Goal: Task Accomplishment & Management: Use online tool/utility

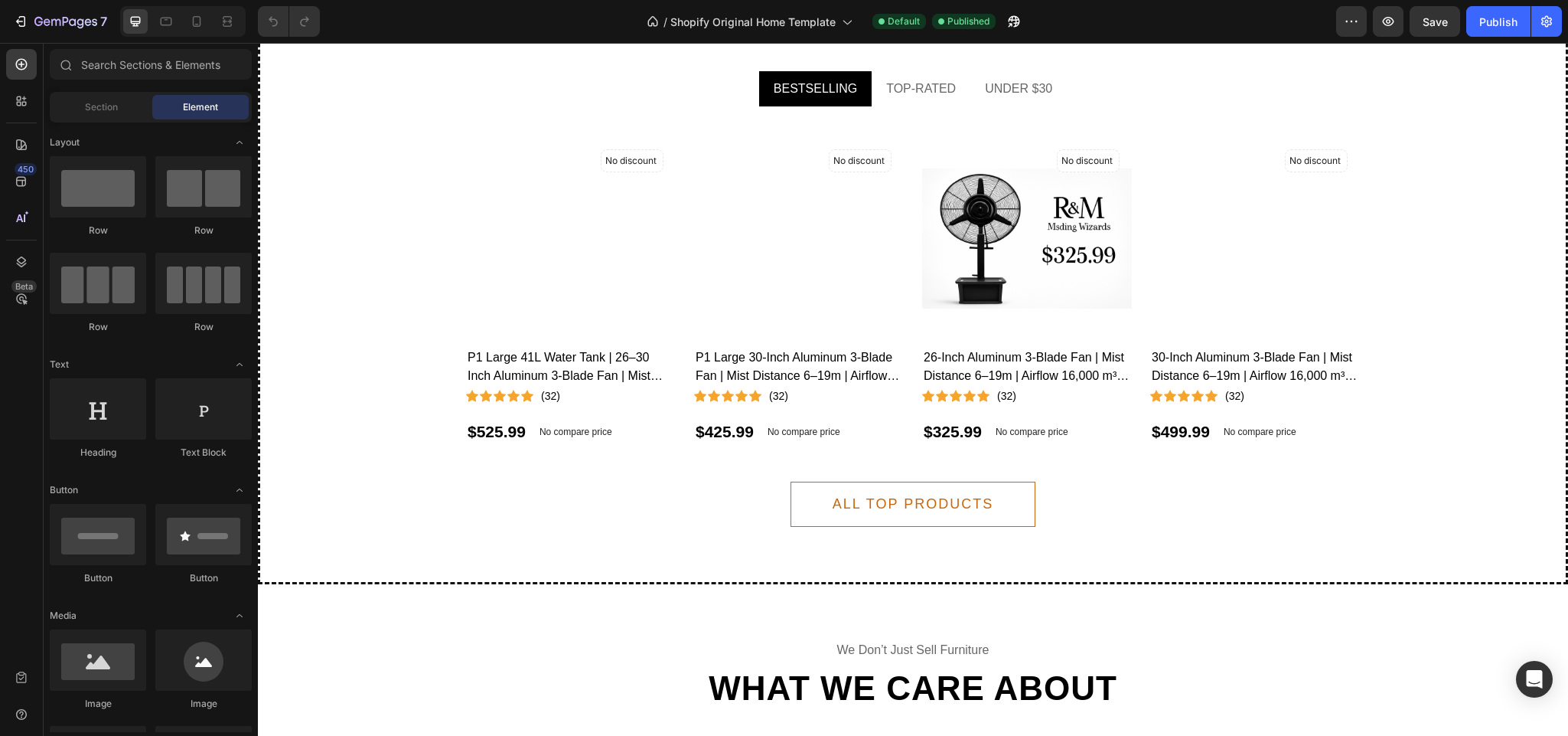
scroll to position [7153, 0]
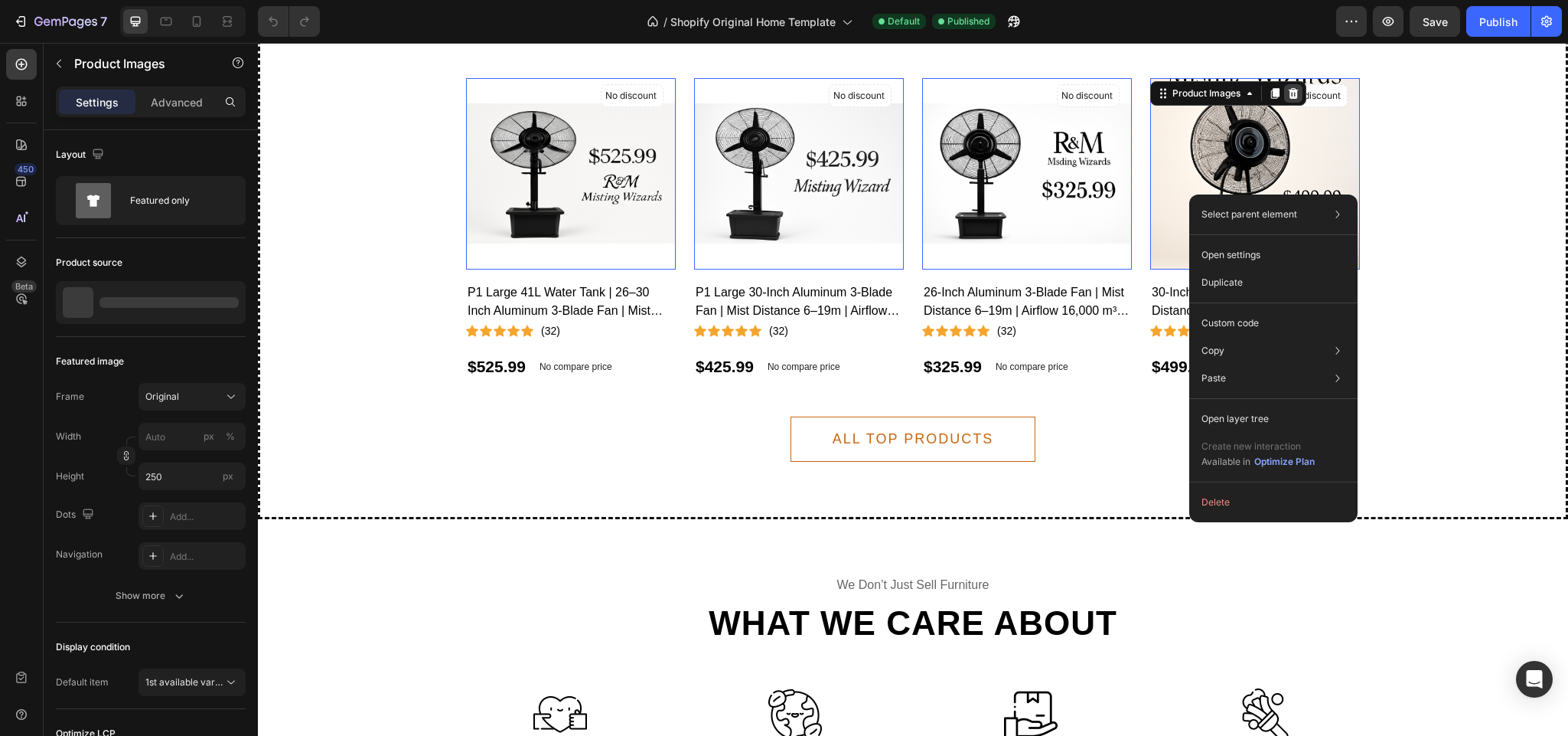
click at [258, 43] on div at bounding box center [258, 43] width 0 height 0
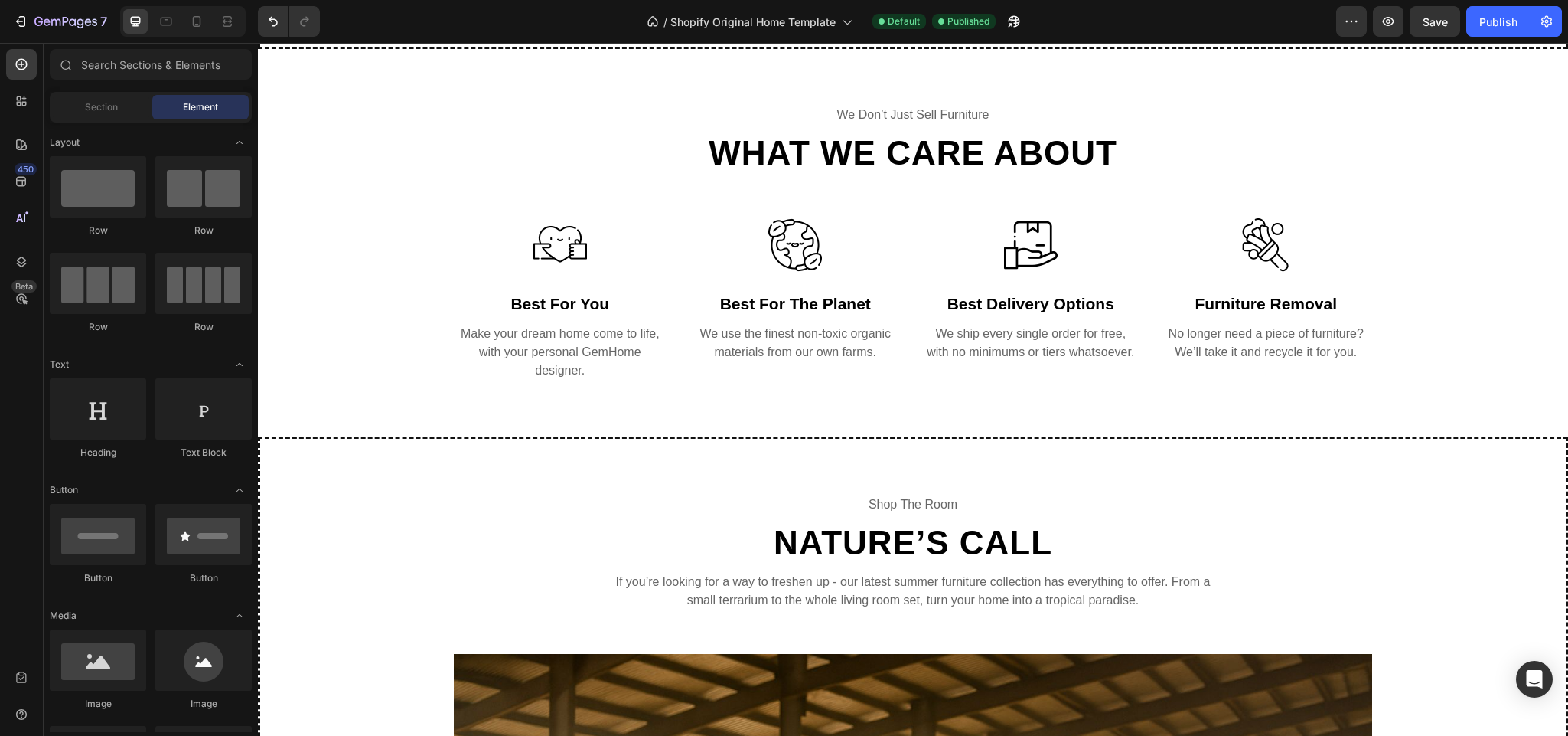
scroll to position [6966, 0]
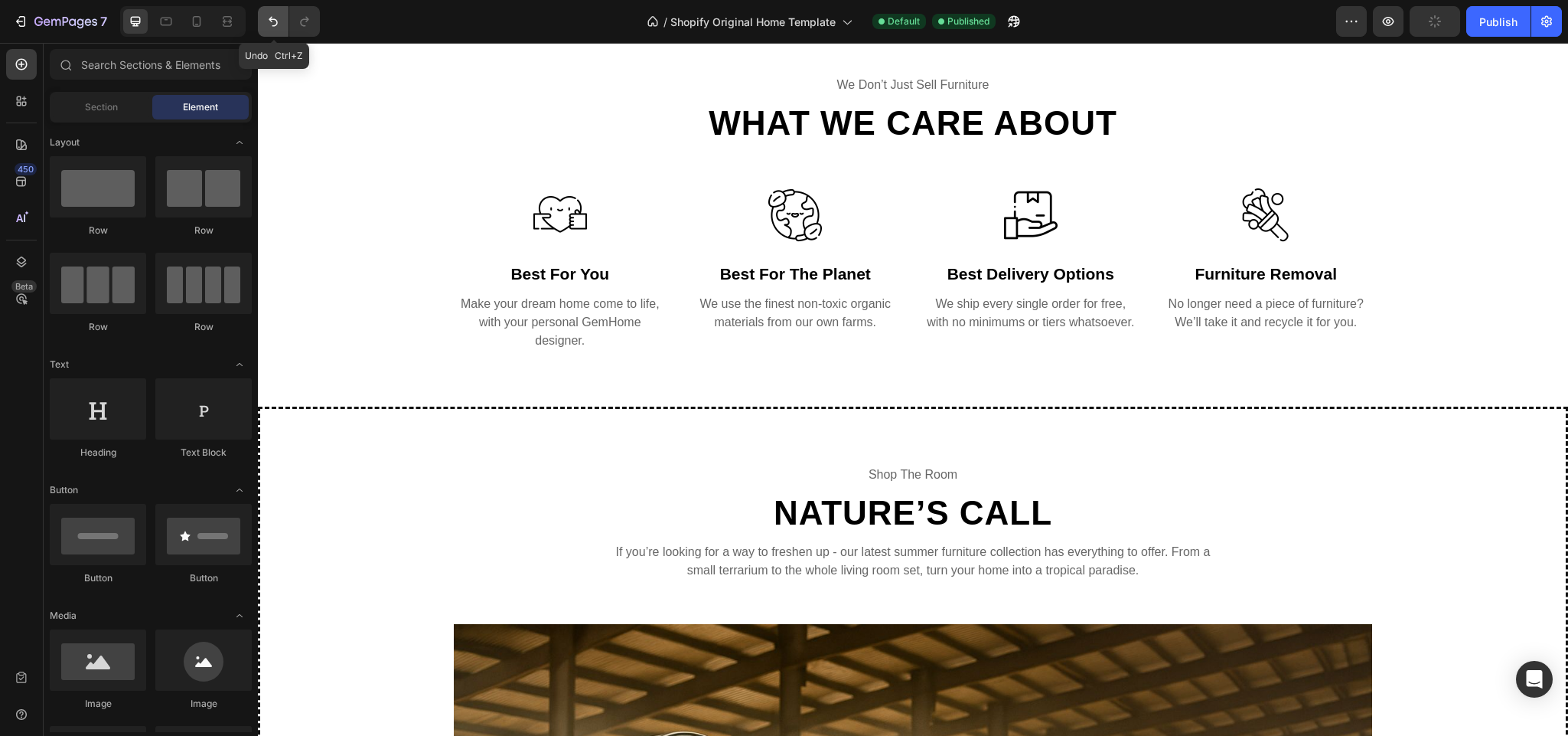
click at [281, 28] on icon "Undo/Redo" at bounding box center [273, 21] width 15 height 15
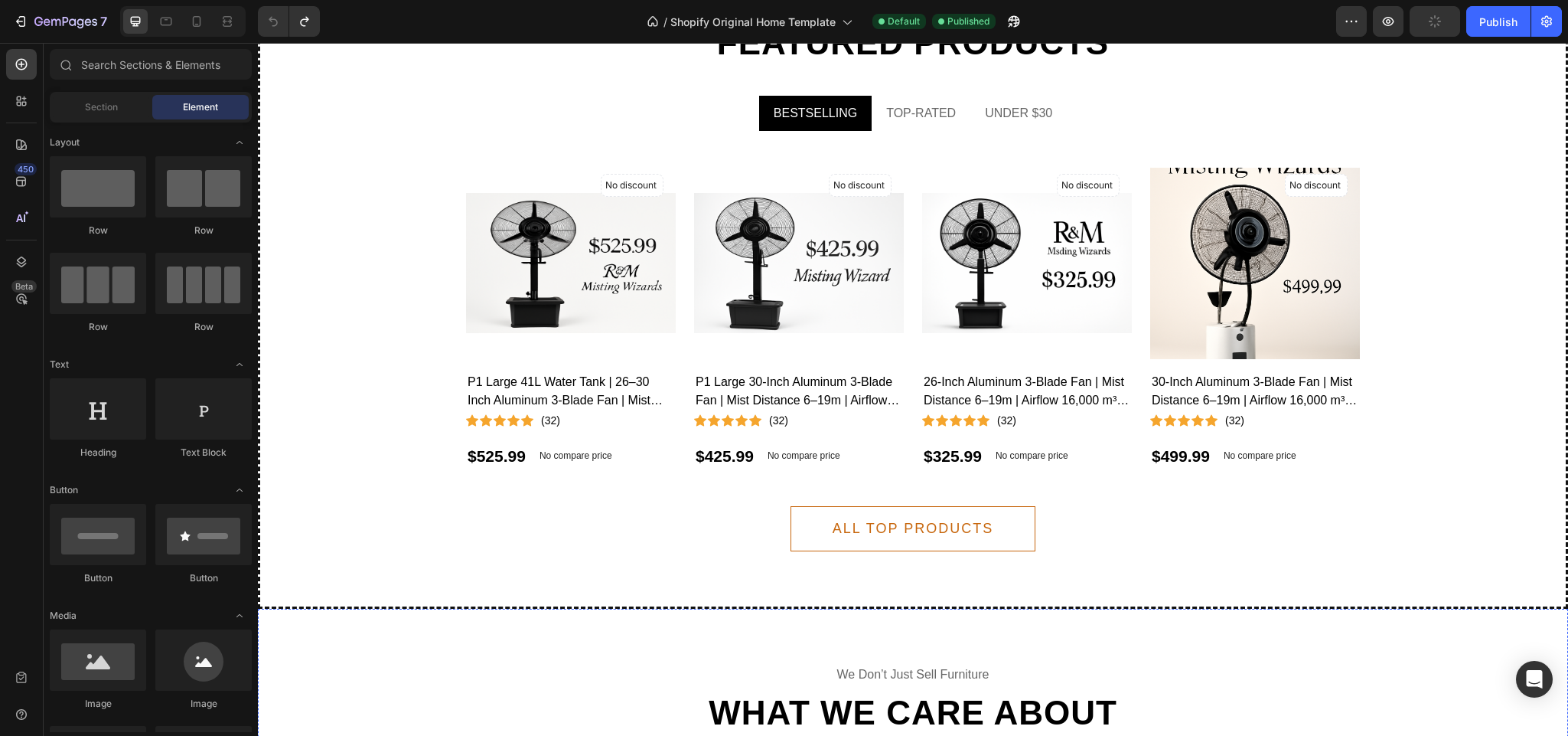
scroll to position [6546, 0]
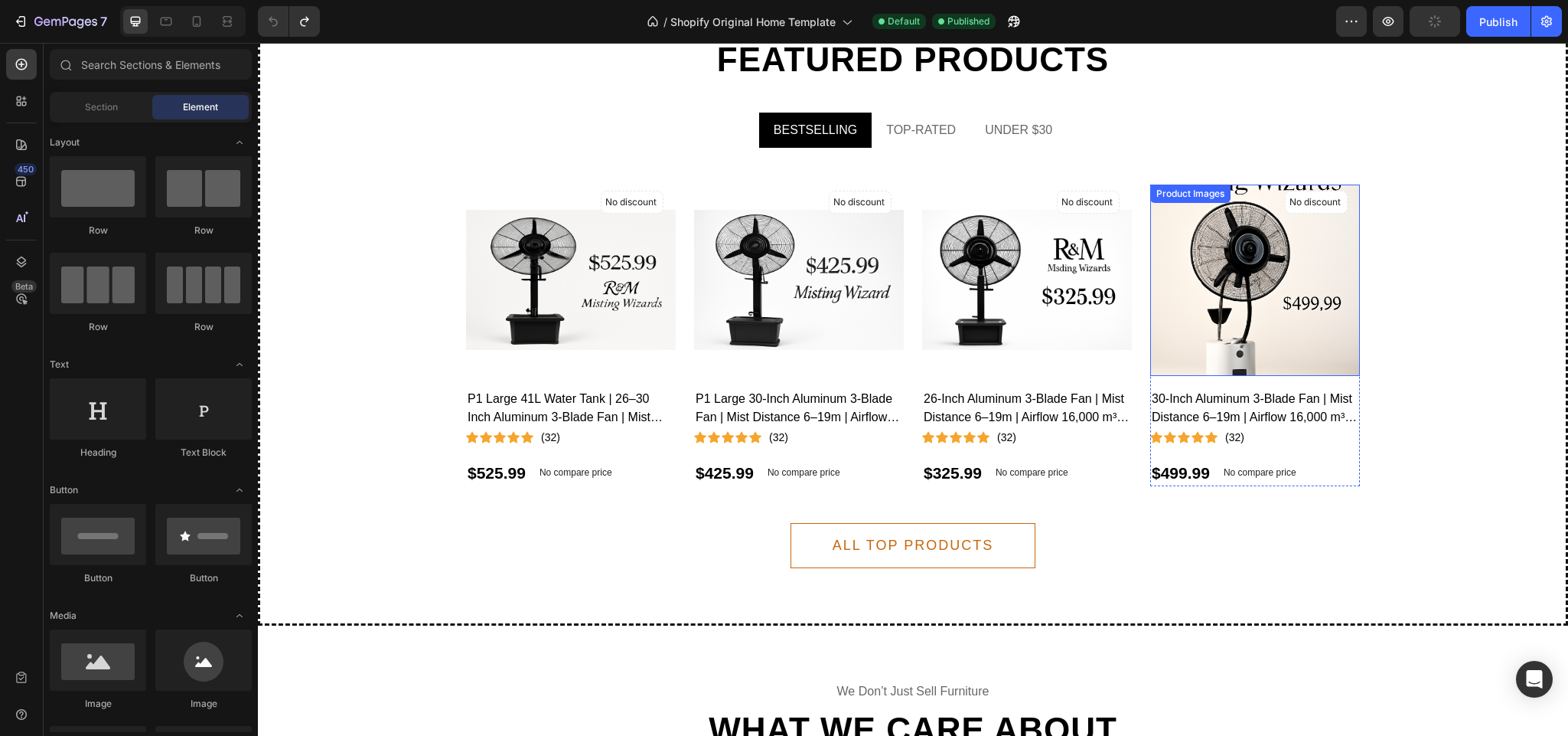
click at [1195, 261] on img at bounding box center [1255, 280] width 210 height 315
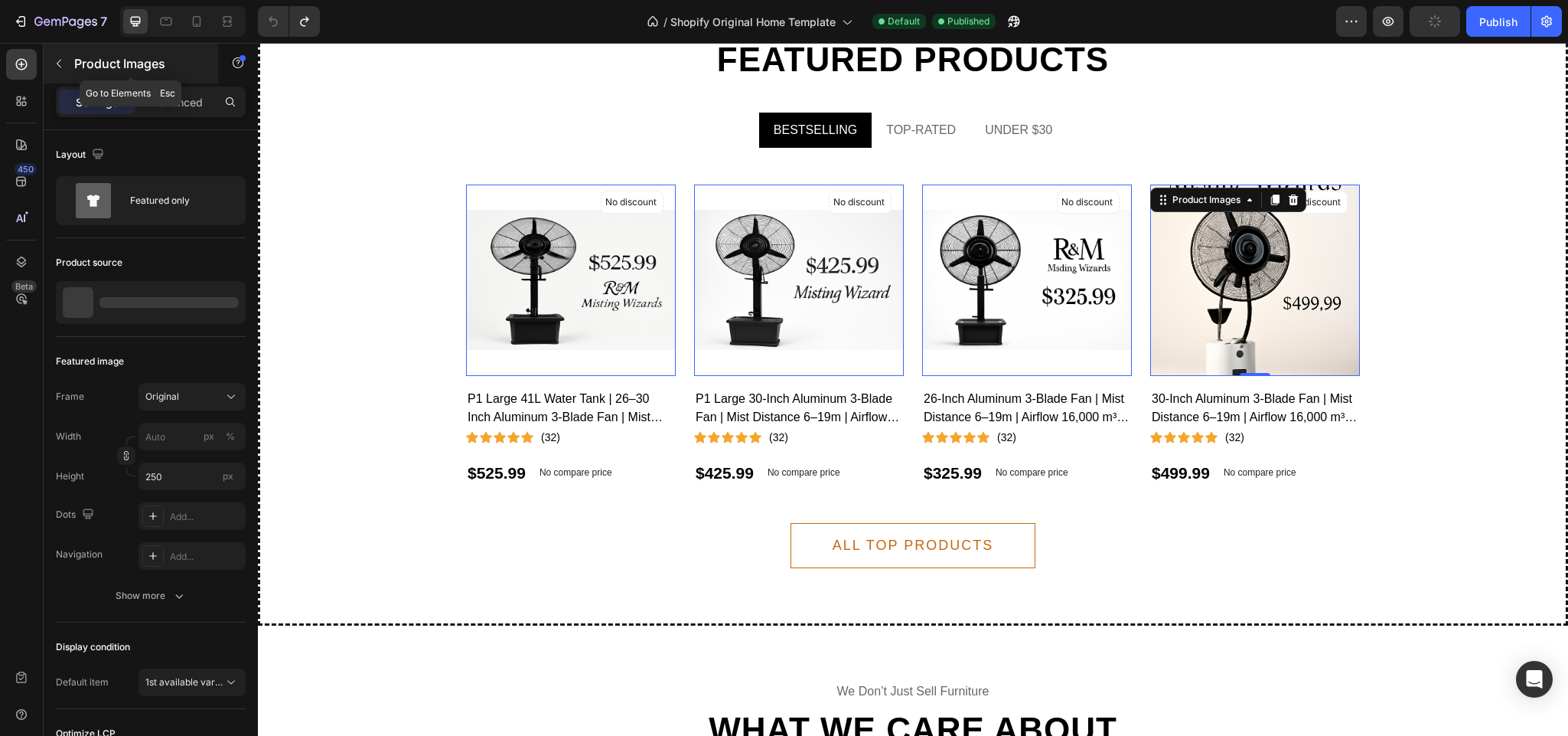
click at [69, 53] on button "button" at bounding box center [59, 64] width 25 height 25
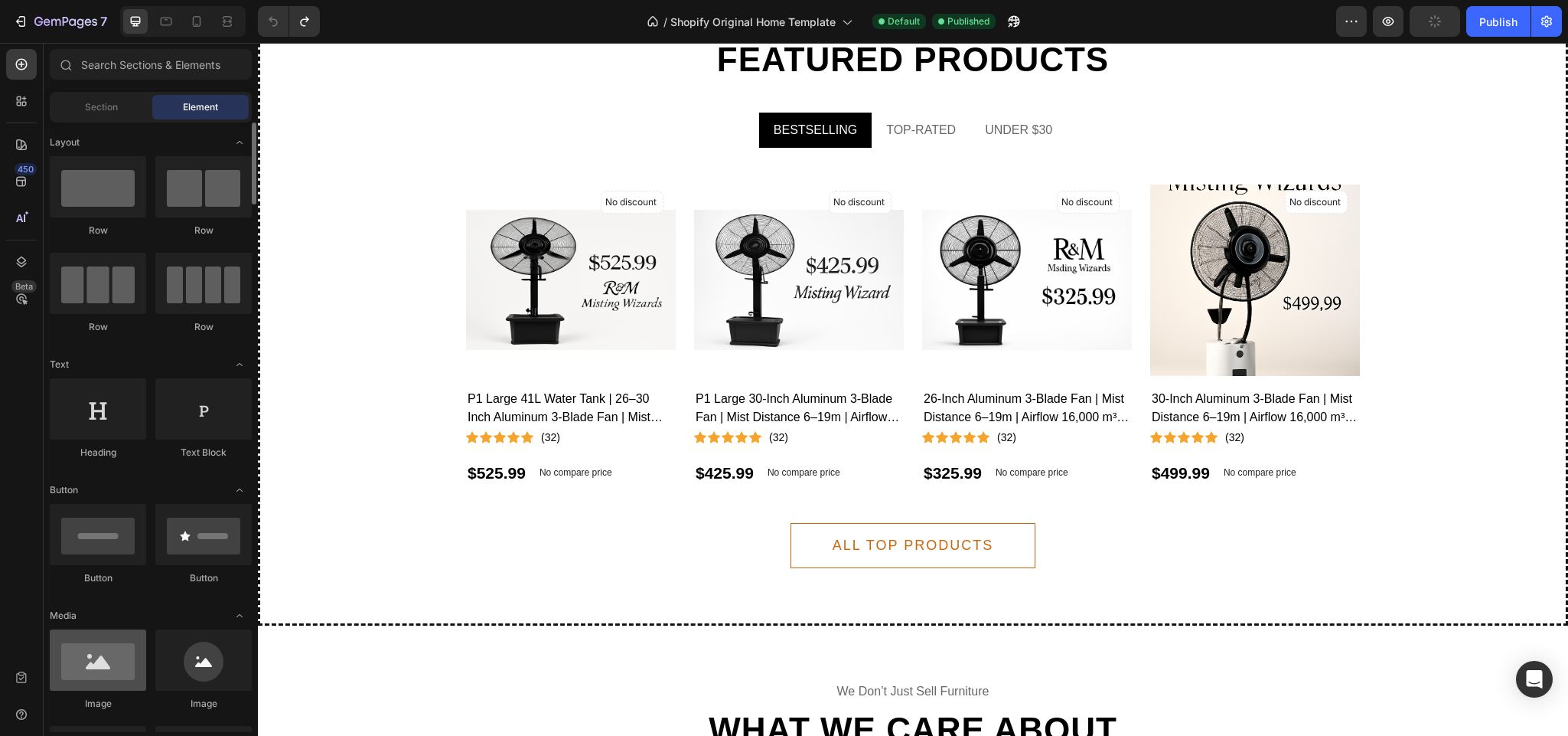
scroll to position [0, 0]
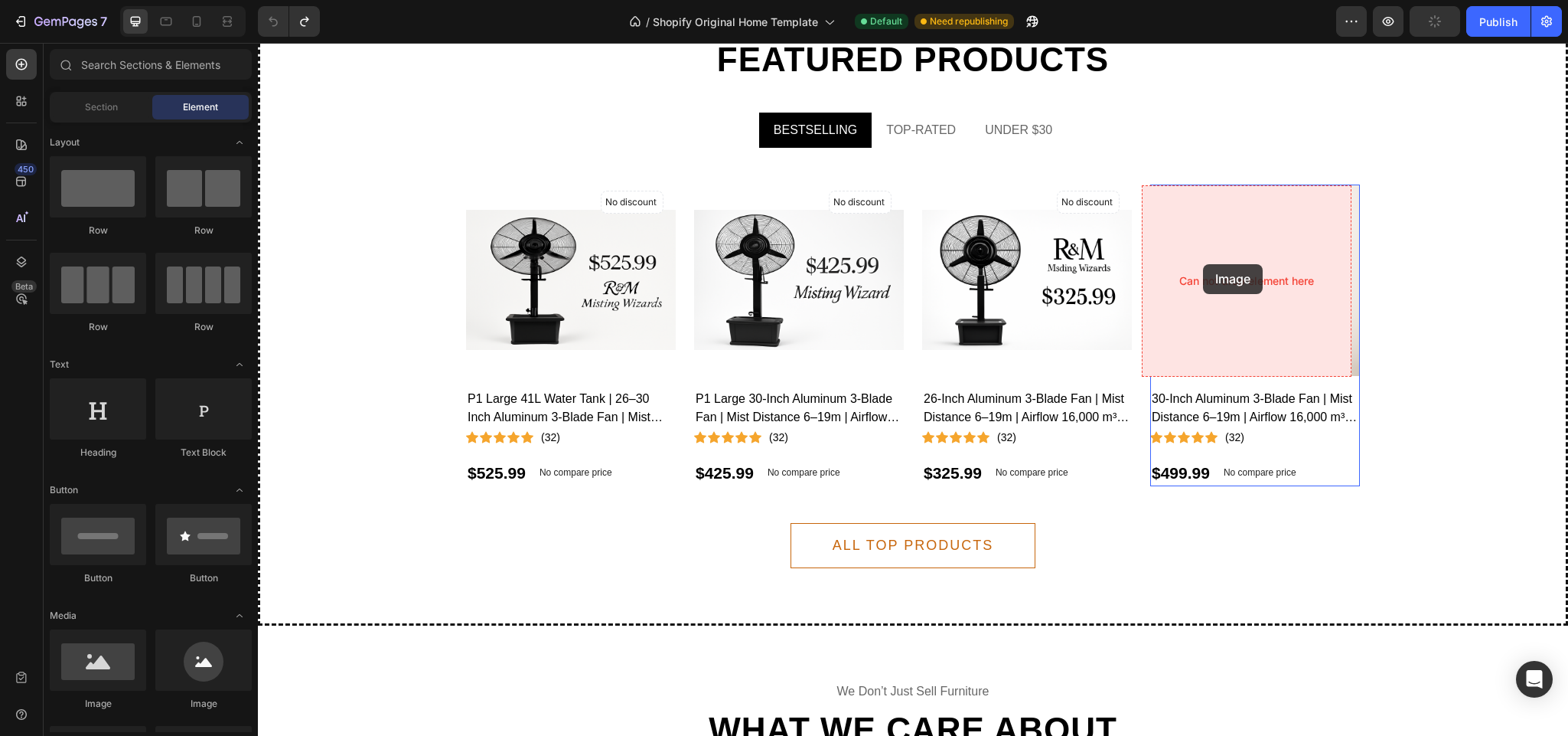
drag, startPoint x: 353, startPoint y: 719, endPoint x: 1205, endPoint y: 264, distance: 965.9
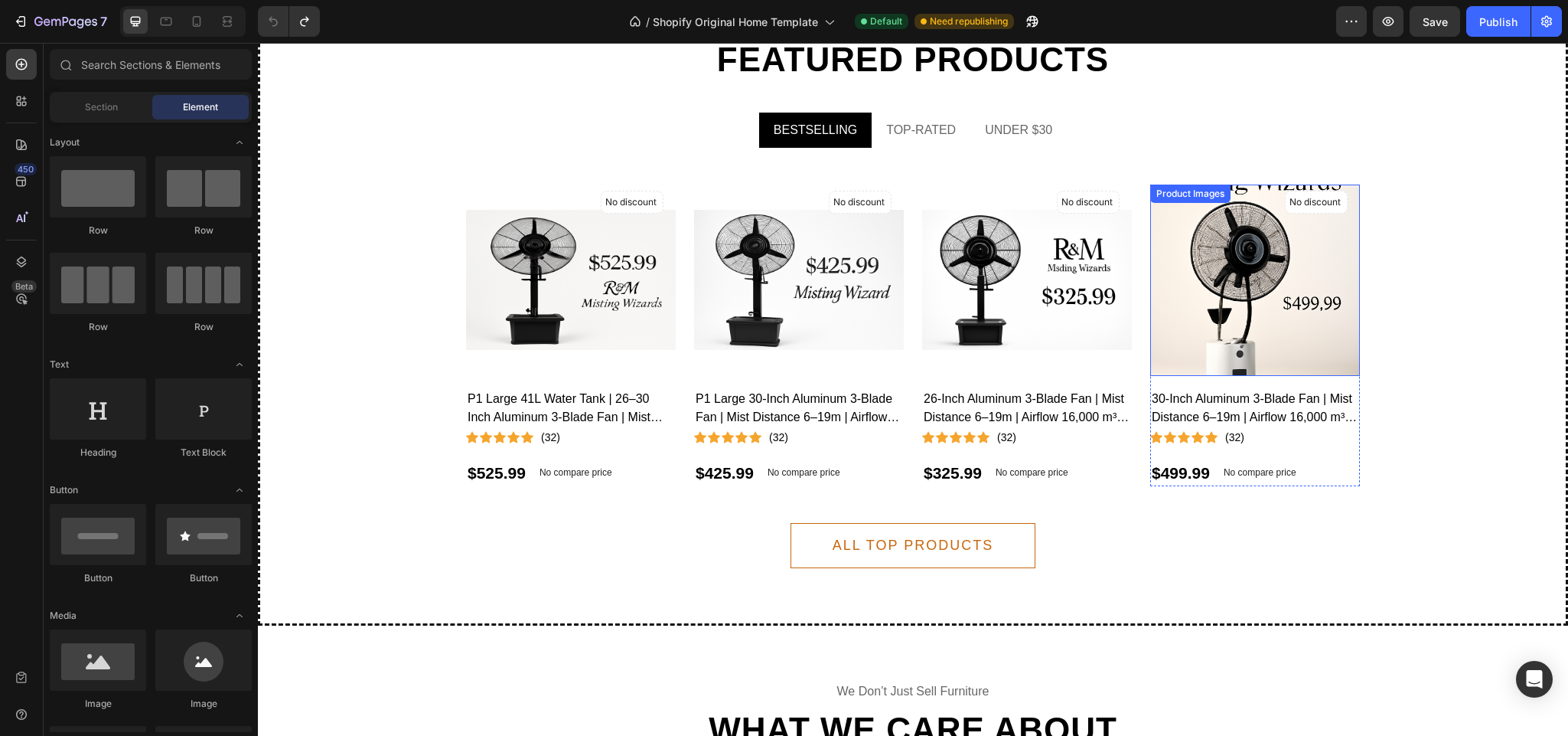
click at [1203, 217] on img at bounding box center [1255, 280] width 210 height 315
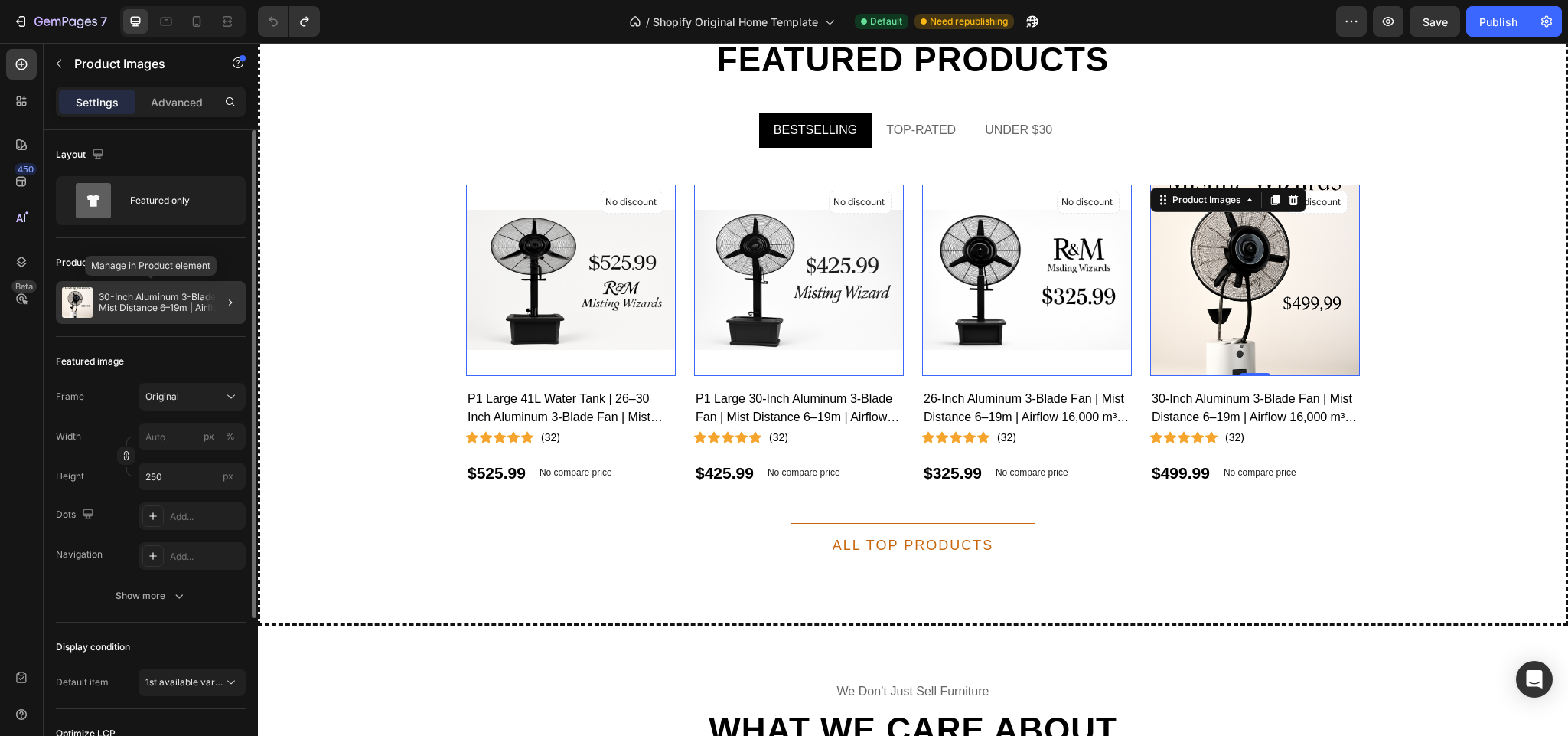
click at [78, 297] on img at bounding box center [77, 303] width 31 height 31
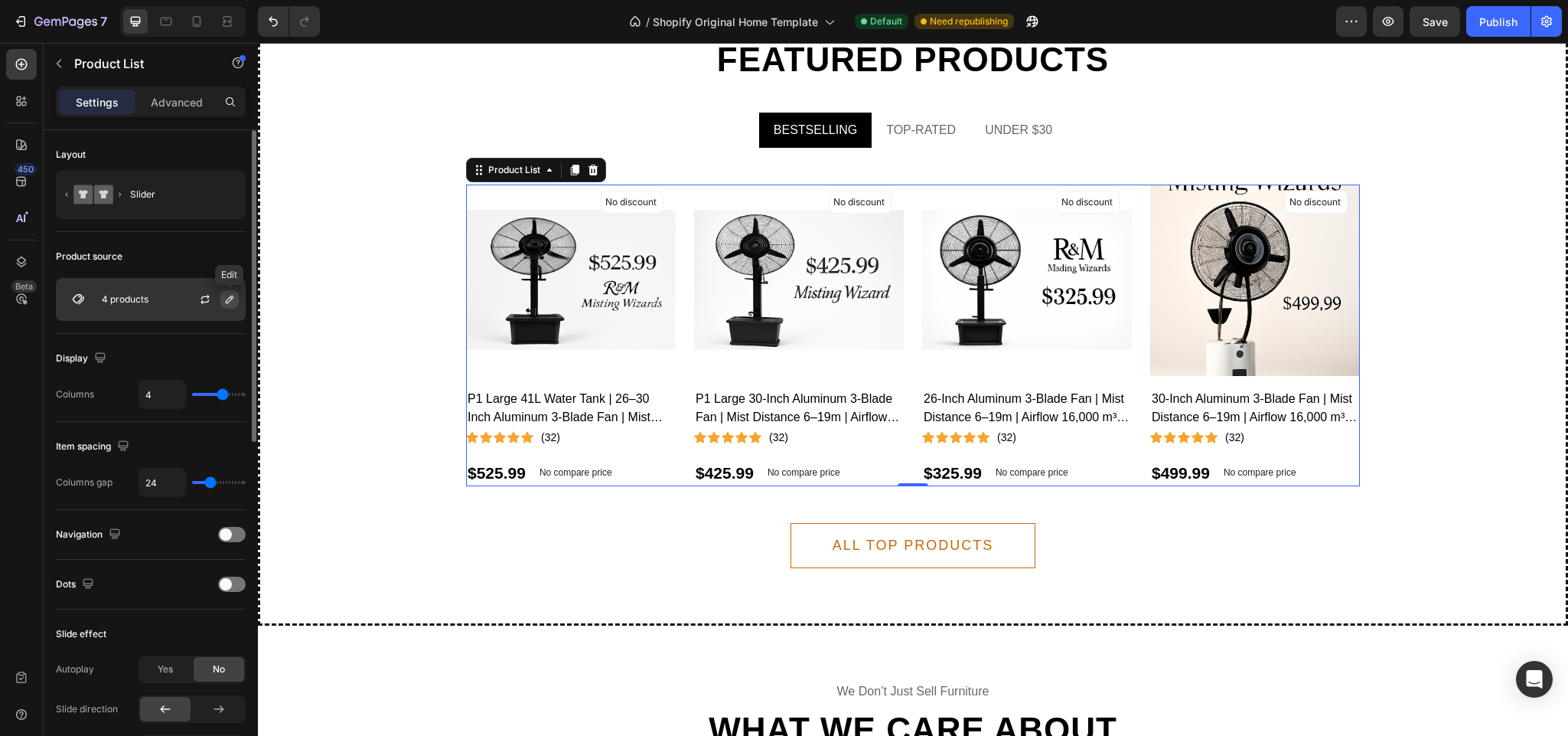
click at [232, 304] on icon "button" at bounding box center [229, 299] width 12 height 12
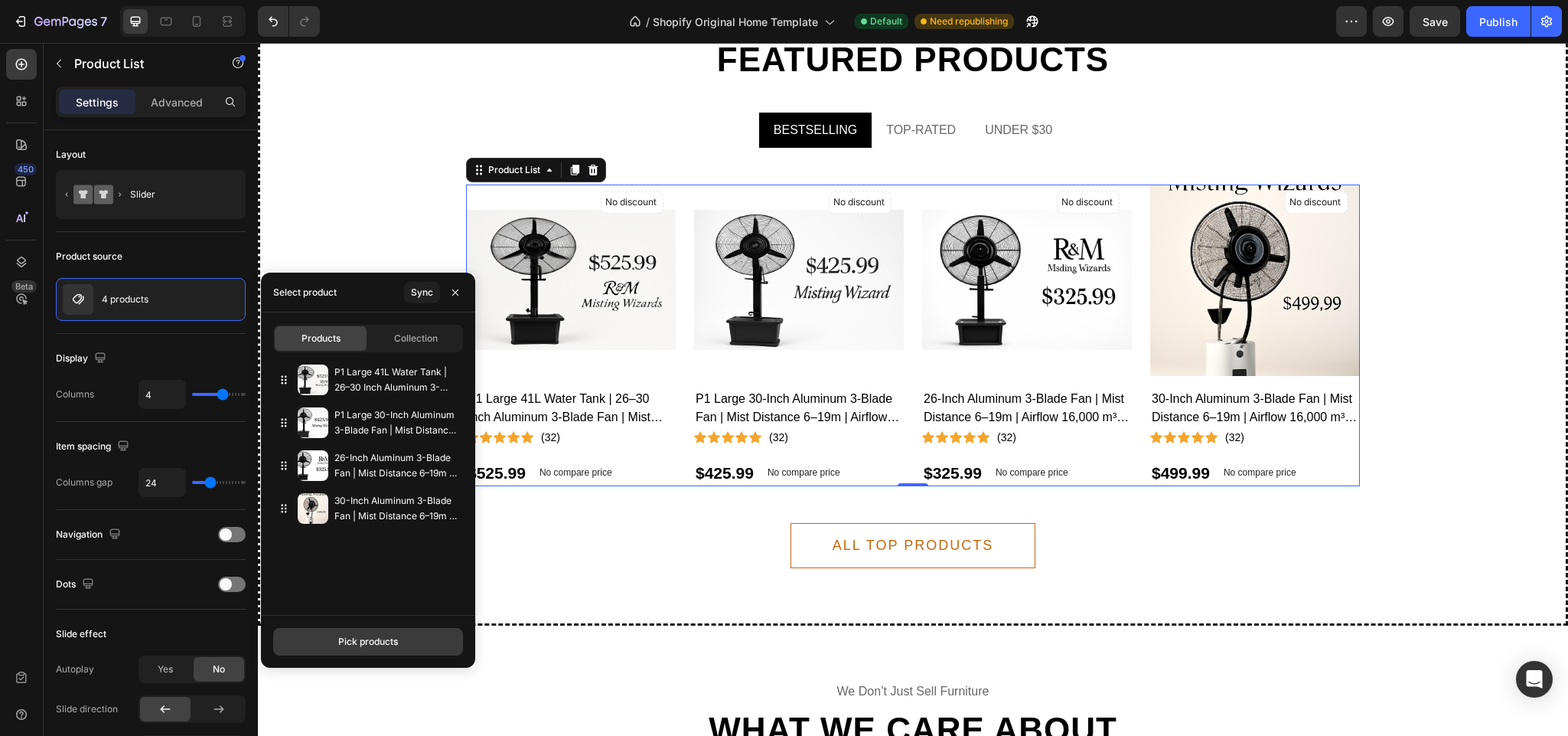
click at [384, 640] on div "Pick products" at bounding box center [367, 641] width 60 height 13
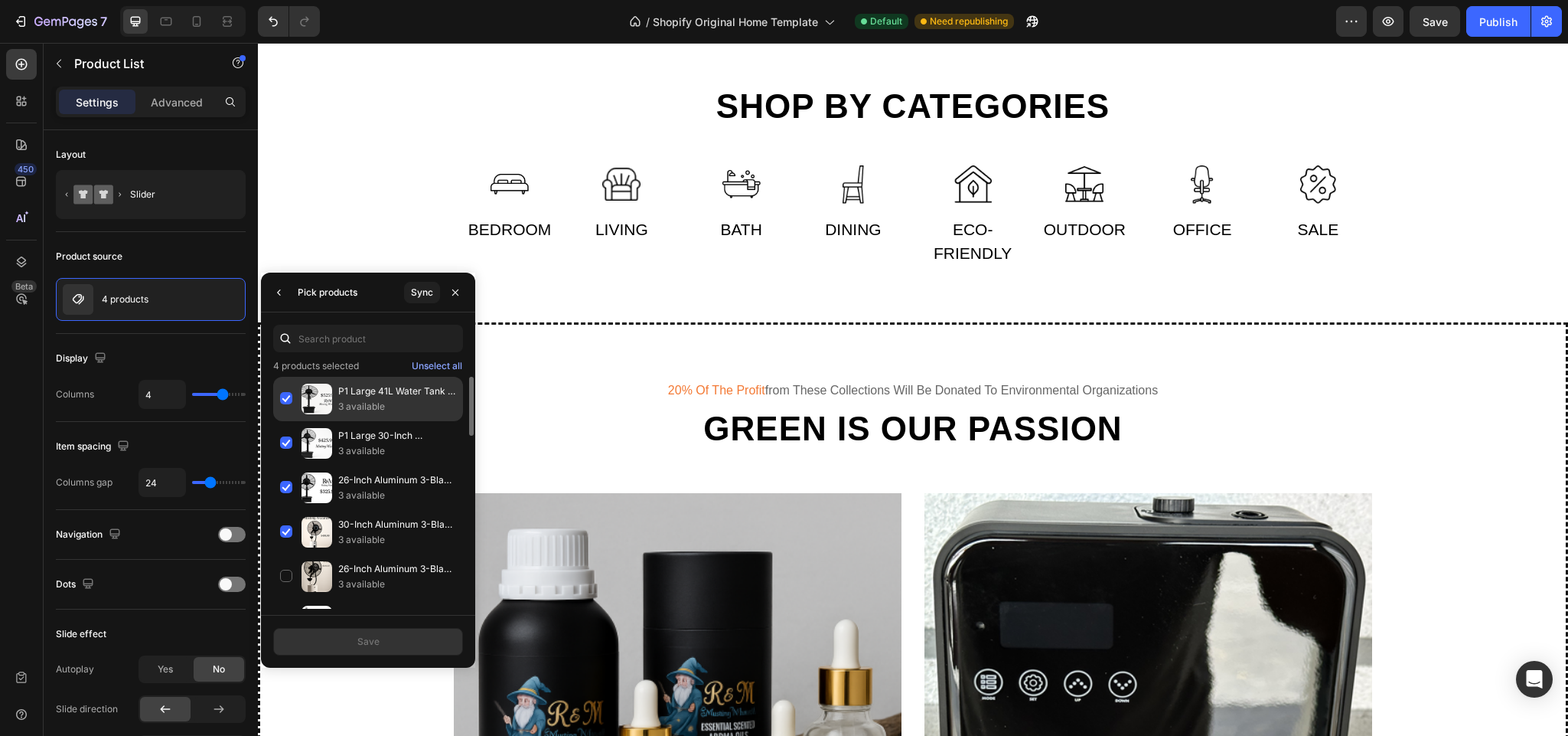
click at [313, 389] on img at bounding box center [317, 399] width 31 height 31
click at [430, 362] on div "Unselect all" at bounding box center [436, 366] width 51 height 13
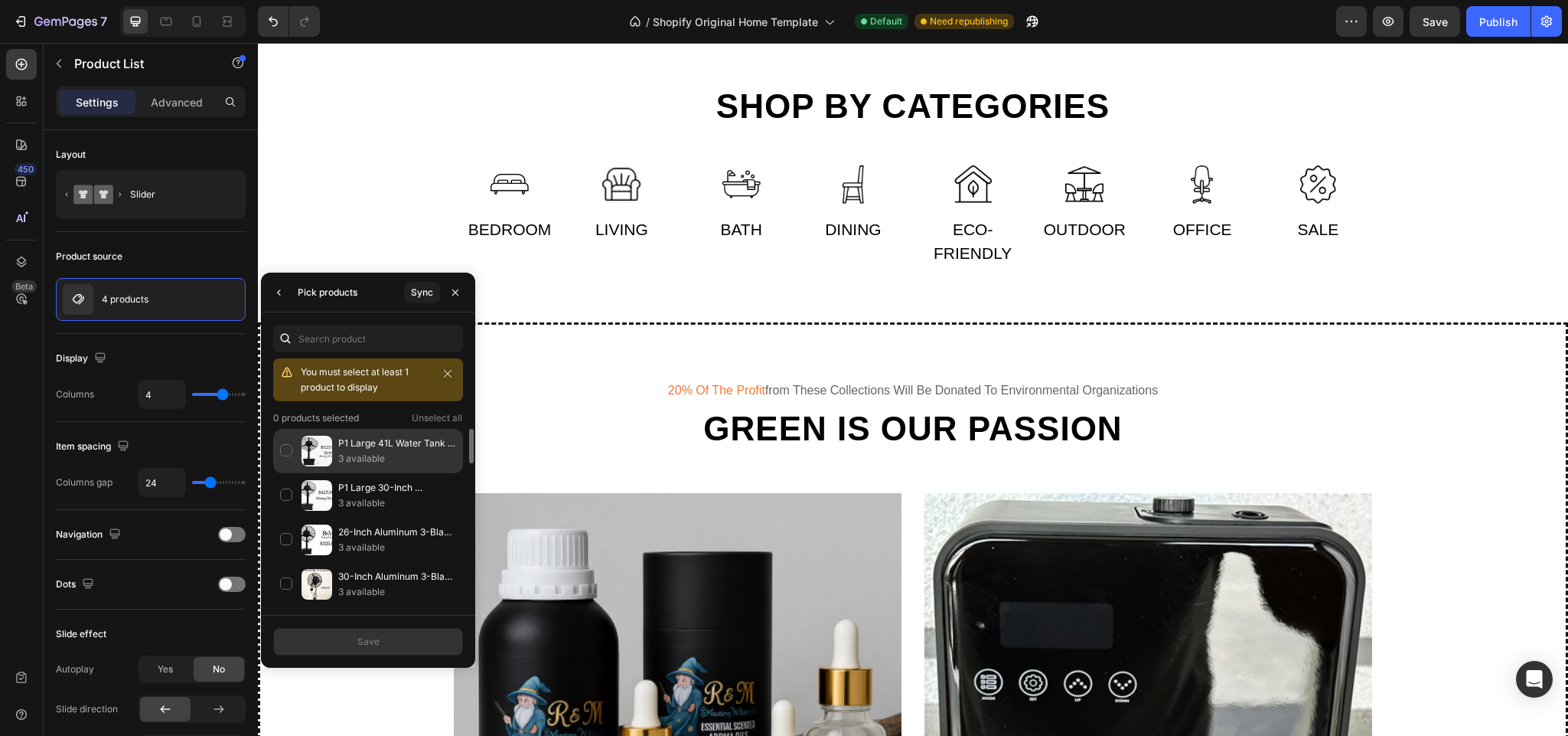
click at [288, 473] on div "P1 Large 41L Water Tank | 26–30 Inch Aluminum 3-Blade Fan | Mist Distance 6–19m…" at bounding box center [367, 495] width 190 height 45
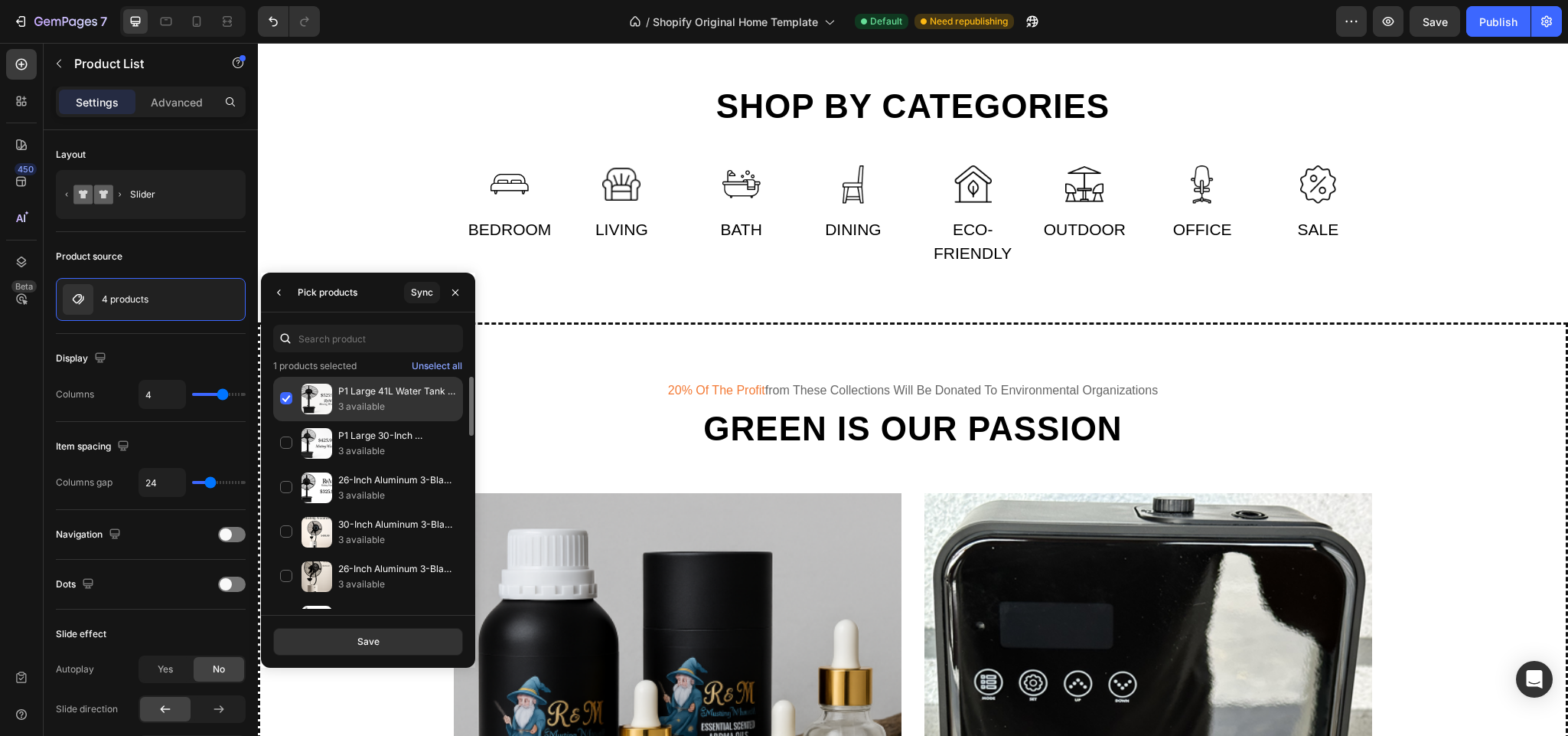
click at [285, 421] on div "P1 Large 41L Water Tank | 26–30 Inch Aluminum 3-Blade Fan | Mist Distance 6–19m…" at bounding box center [367, 443] width 190 height 45
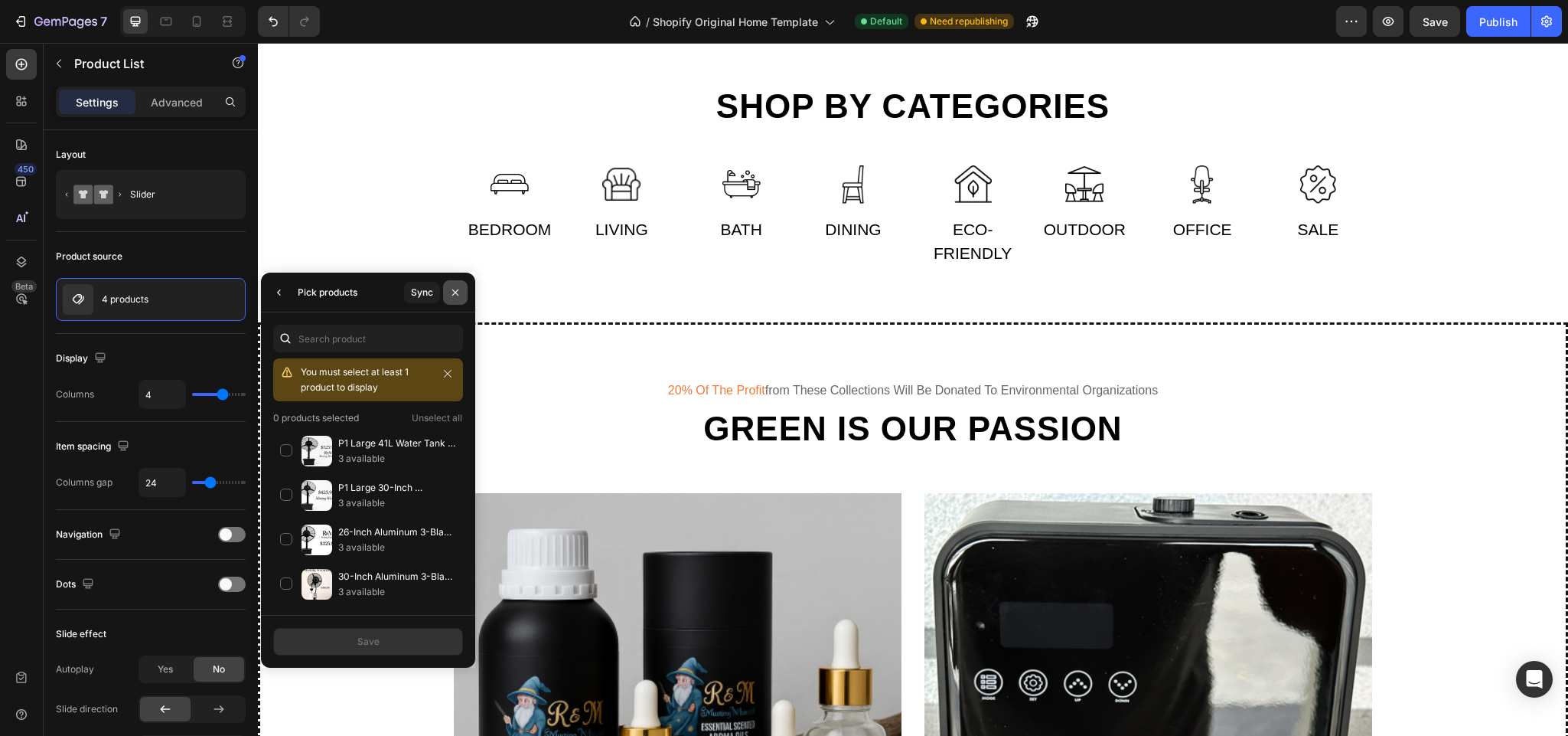
click at [455, 287] on icon "button" at bounding box center [455, 292] width 12 height 12
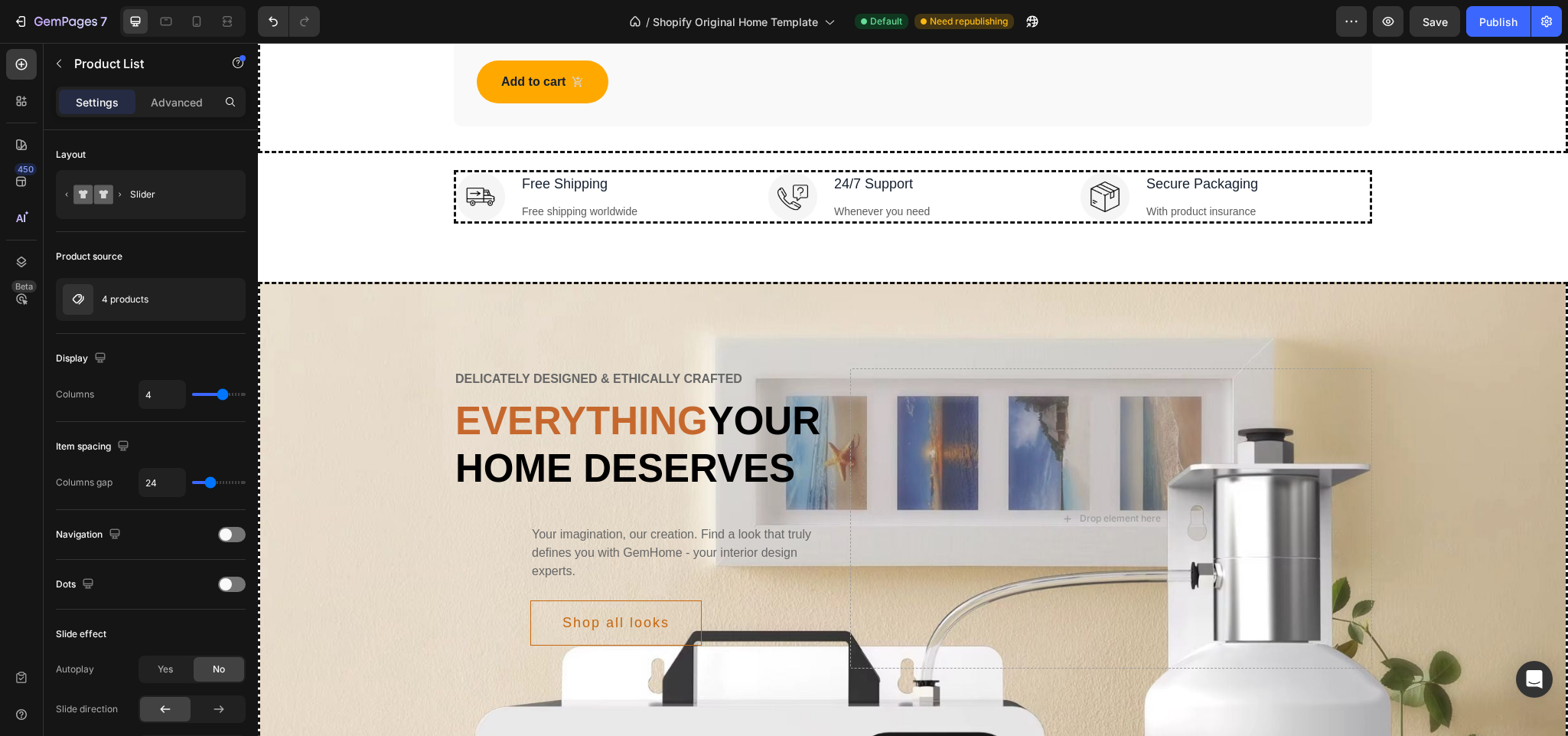
scroll to position [4636, 0]
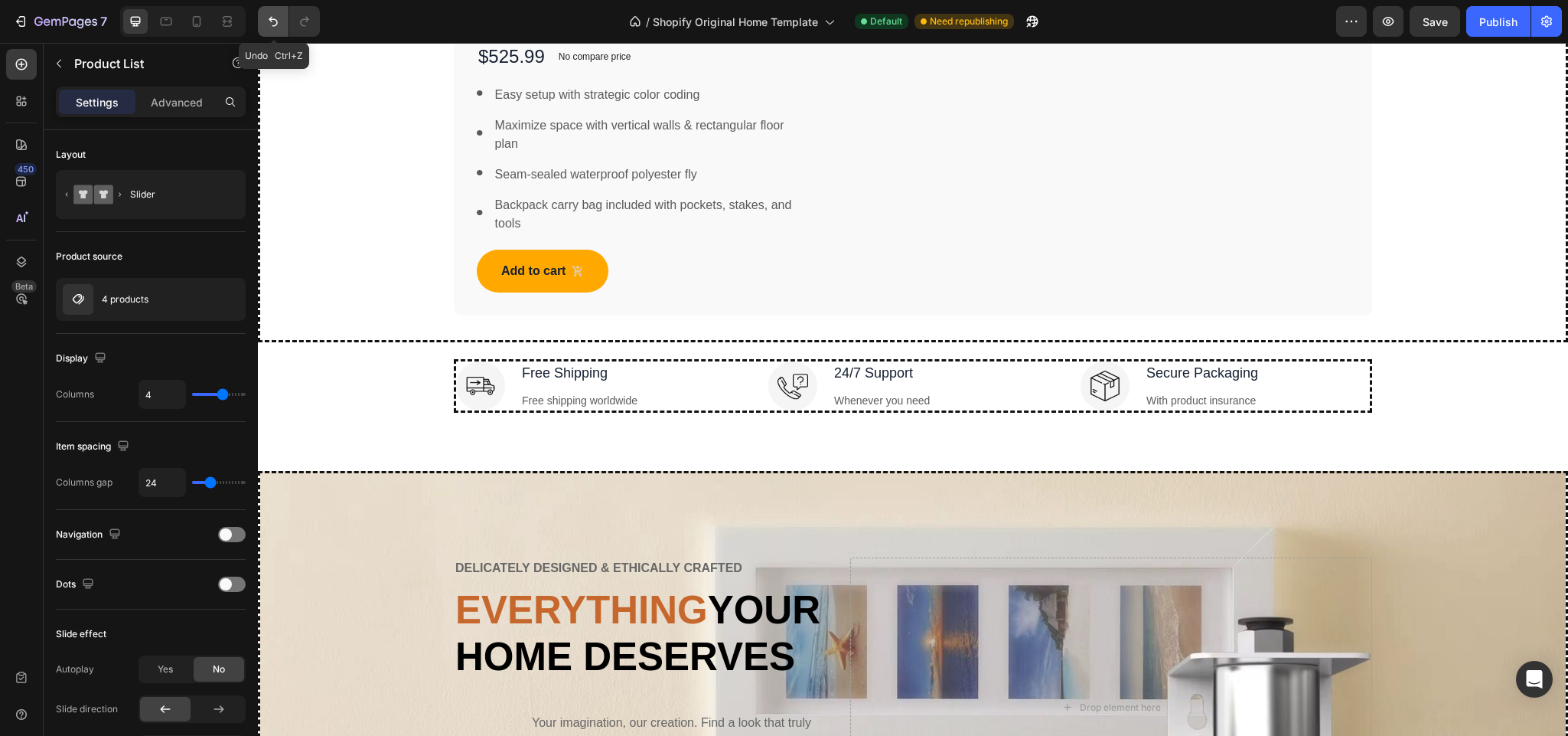
click at [278, 24] on icon "Undo/Redo" at bounding box center [273, 22] width 10 height 10
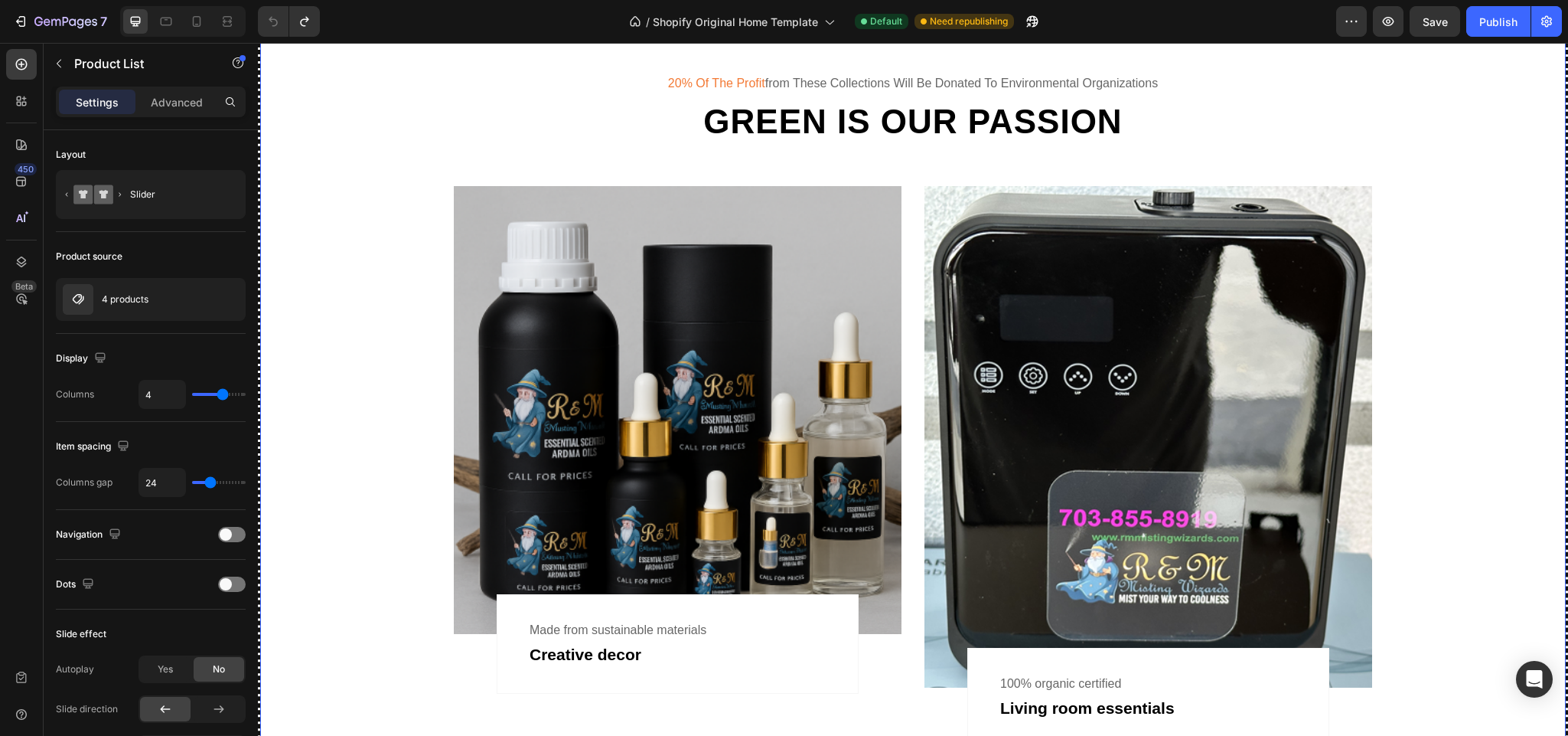
scroll to position [6362, 0]
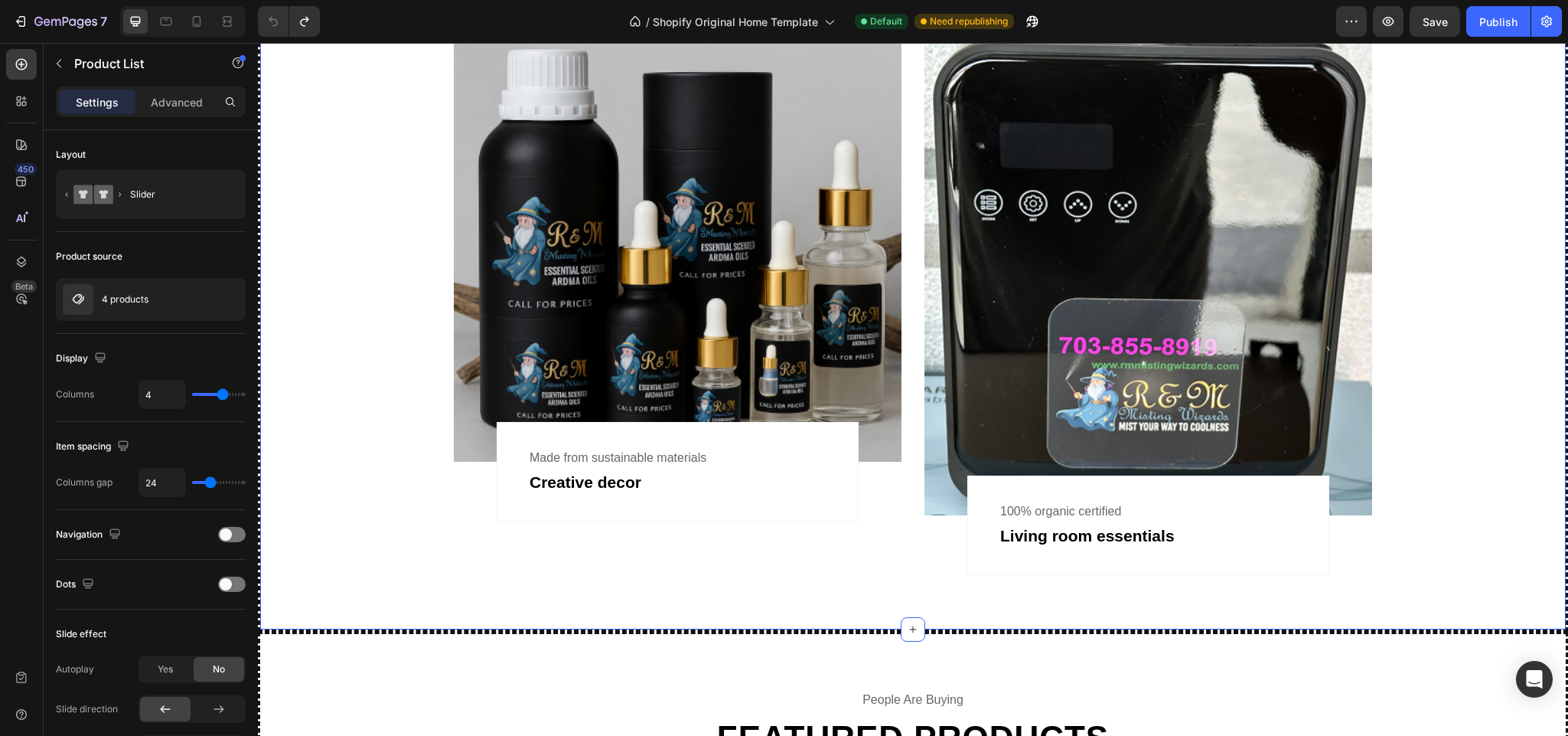
click at [901, 620] on div at bounding box center [913, 629] width 25 height 25
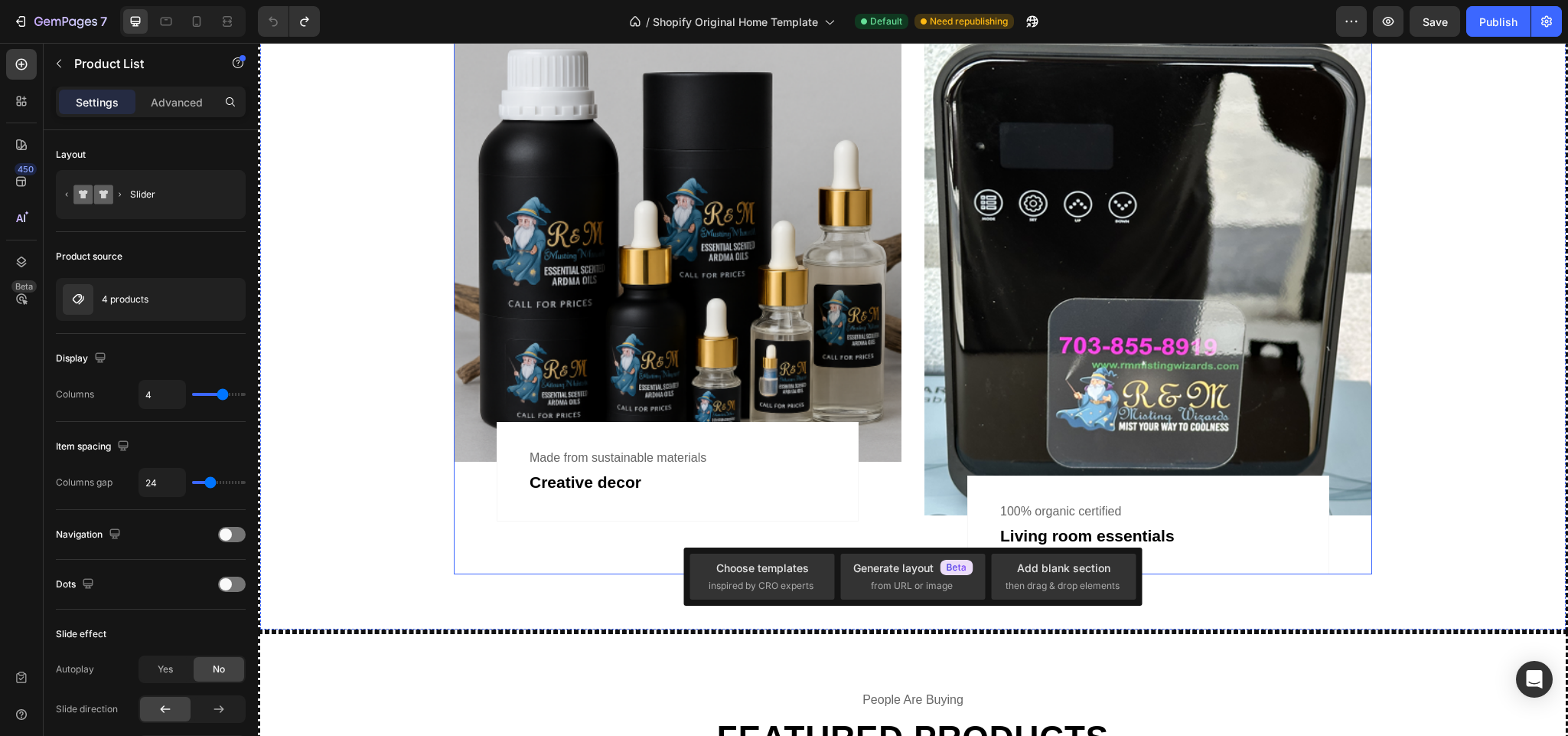
click at [638, 544] on div "Image Made from sustainable materials Text Creative decor Text Row Row" at bounding box center [678, 293] width 448 height 560
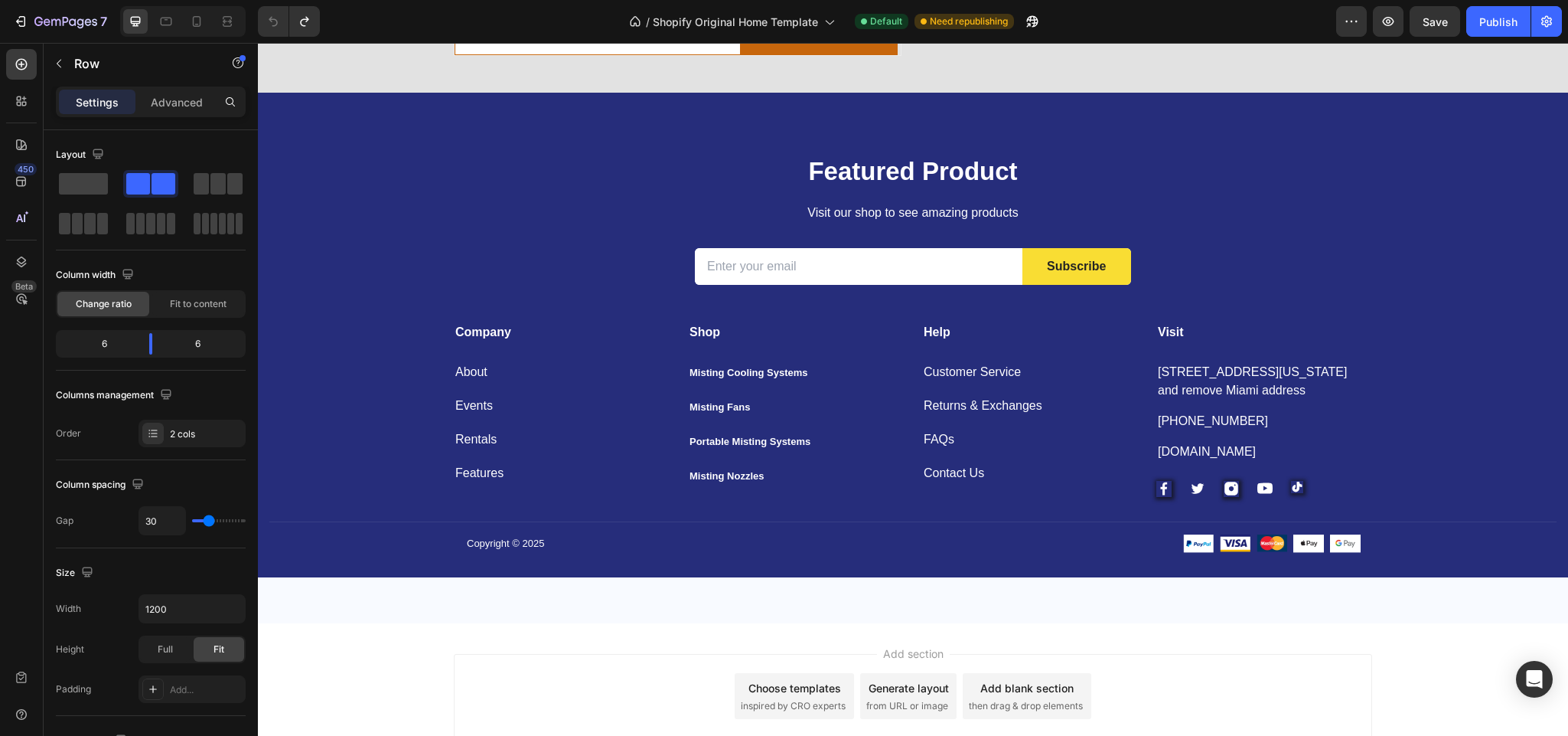
scroll to position [10453, 0]
